Goal: Book appointment/travel/reservation

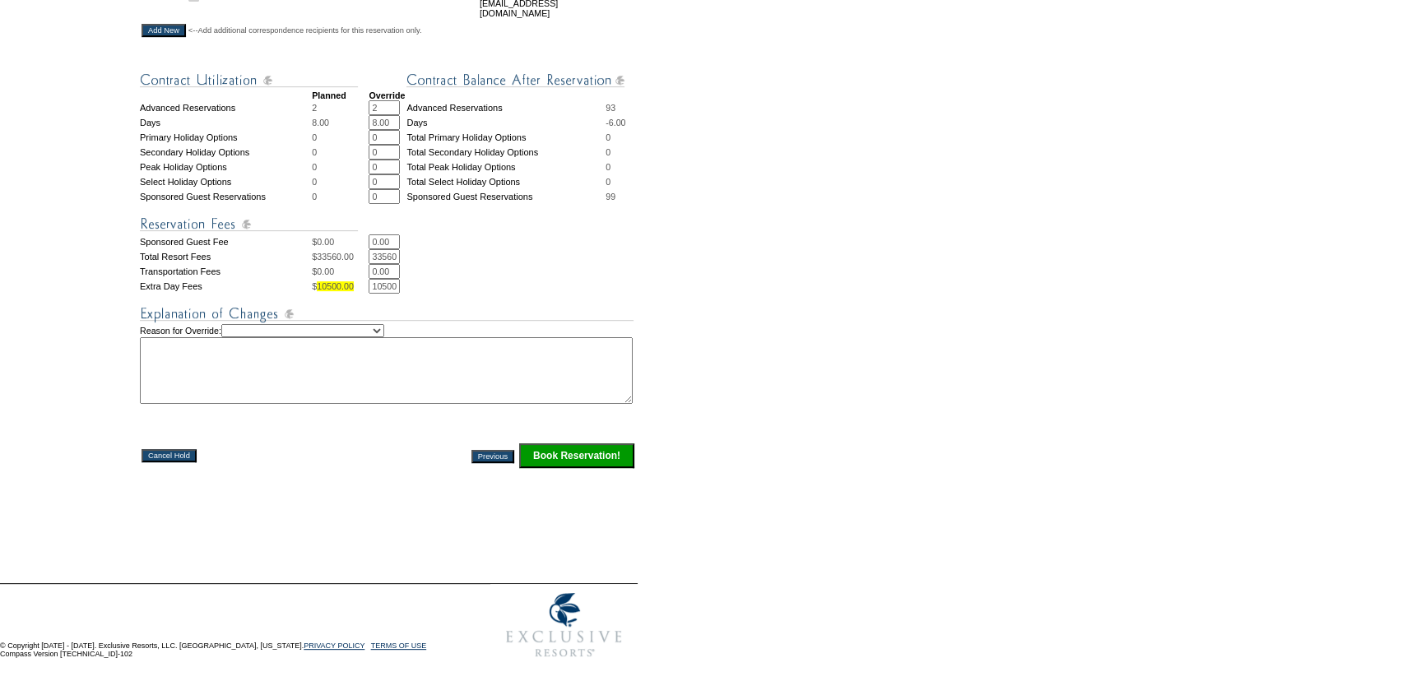
scroll to position [724, 0]
click at [375, 100] on input "2" at bounding box center [384, 107] width 31 height 15
type input "1"
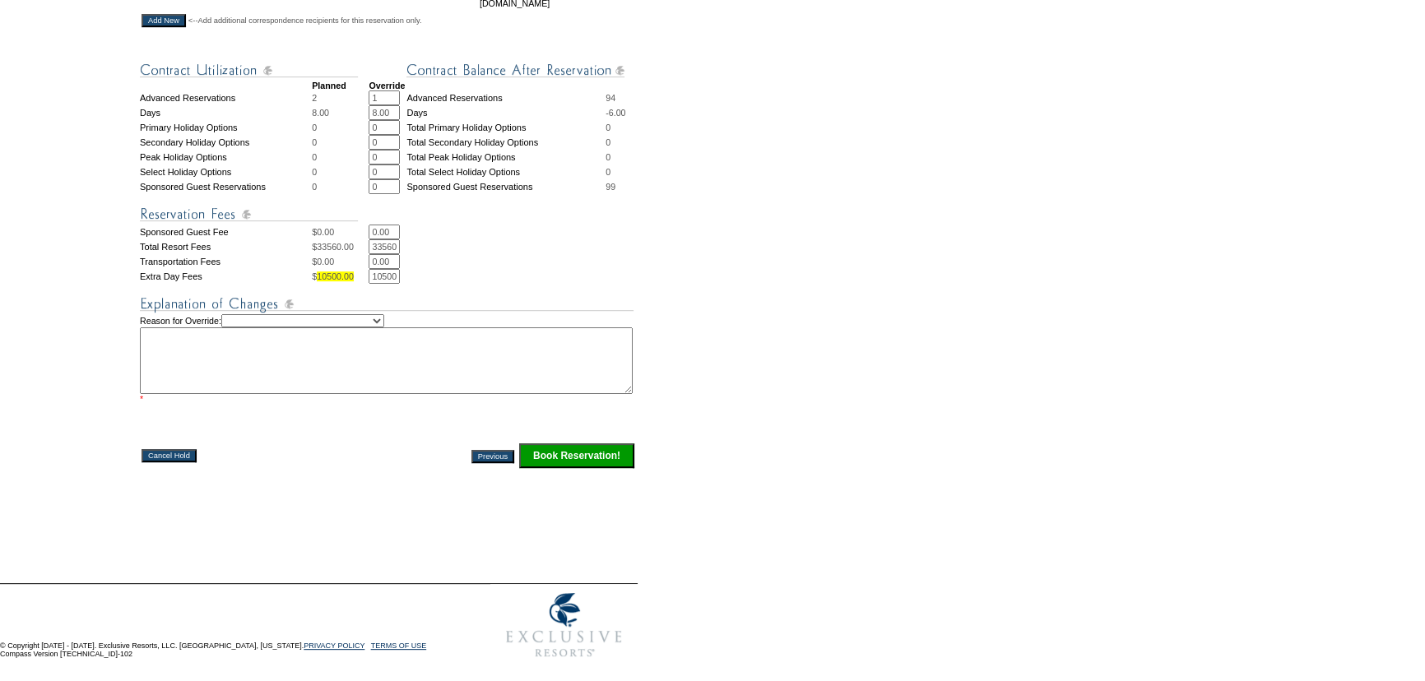
click at [378, 247] on input "33560.00" at bounding box center [384, 246] width 31 height 15
type input "67,120"
click at [309, 322] on select "Creating Continuous Stay Days Rebooked After Cancellation Editing Occupant Expe…" at bounding box center [302, 320] width 163 height 13
select select "1035"
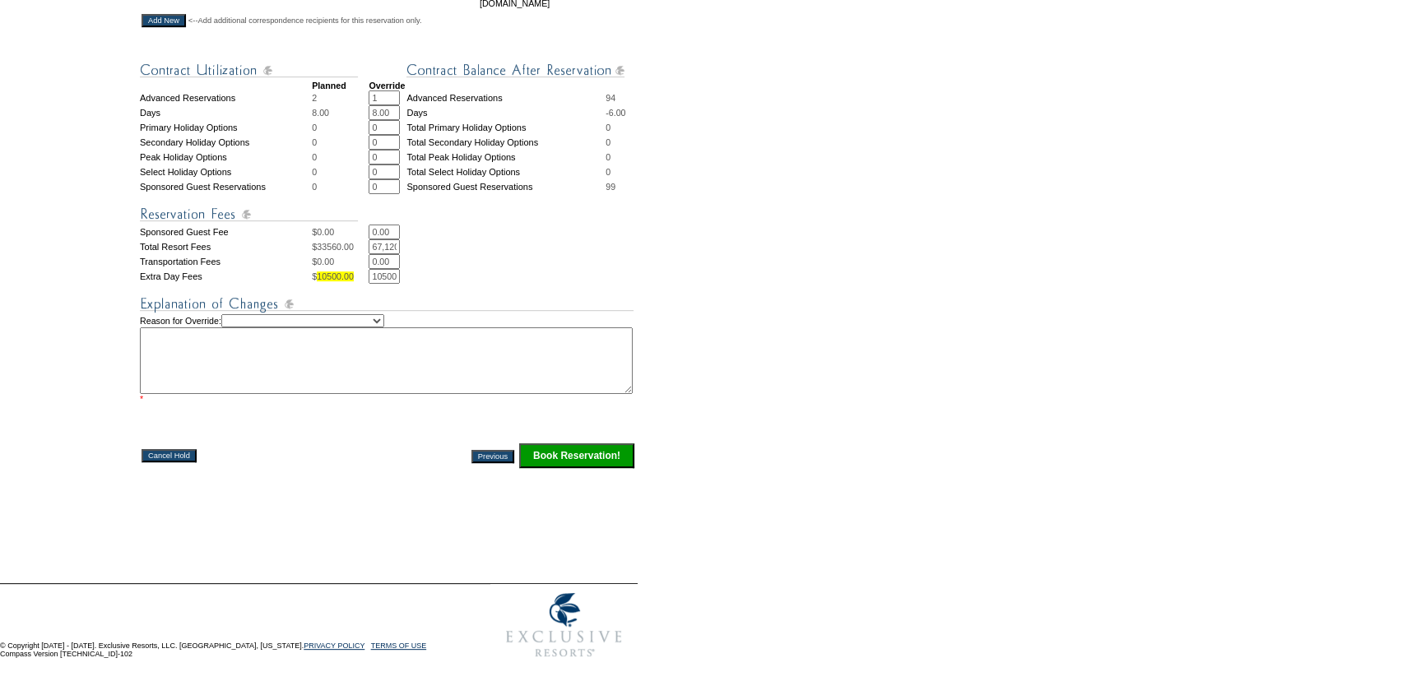
click at [239, 318] on select "Creating Continuous Stay Days Rebooked After Cancellation Editing Occupant Expe…" at bounding box center [302, 320] width 163 height 13
click at [202, 369] on textarea at bounding box center [386, 360] width 493 height 67
type textarea "JR"
click at [557, 457] on input "Book Reservation!" at bounding box center [576, 455] width 115 height 25
